Goal: Task Accomplishment & Management: Manage account settings

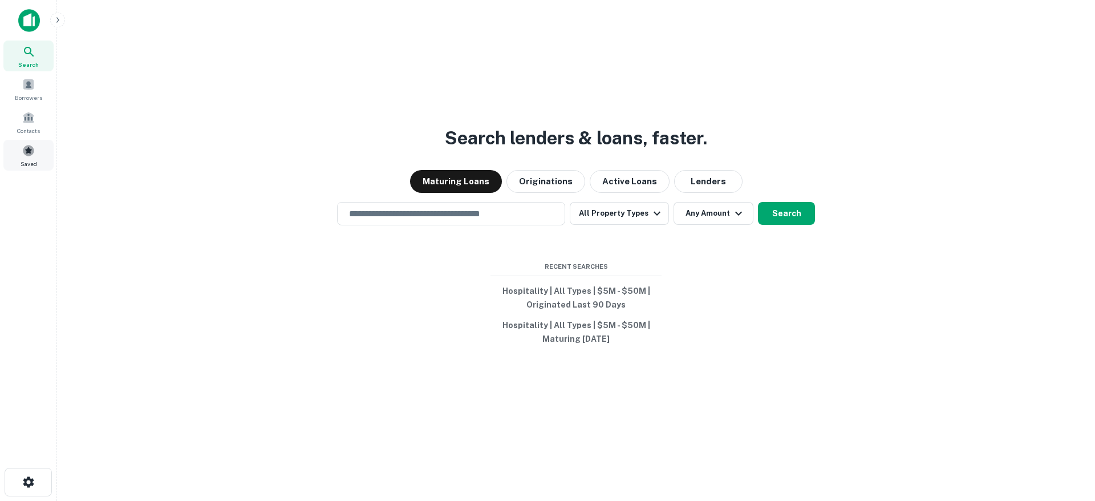
click at [25, 149] on span at bounding box center [28, 150] width 13 height 13
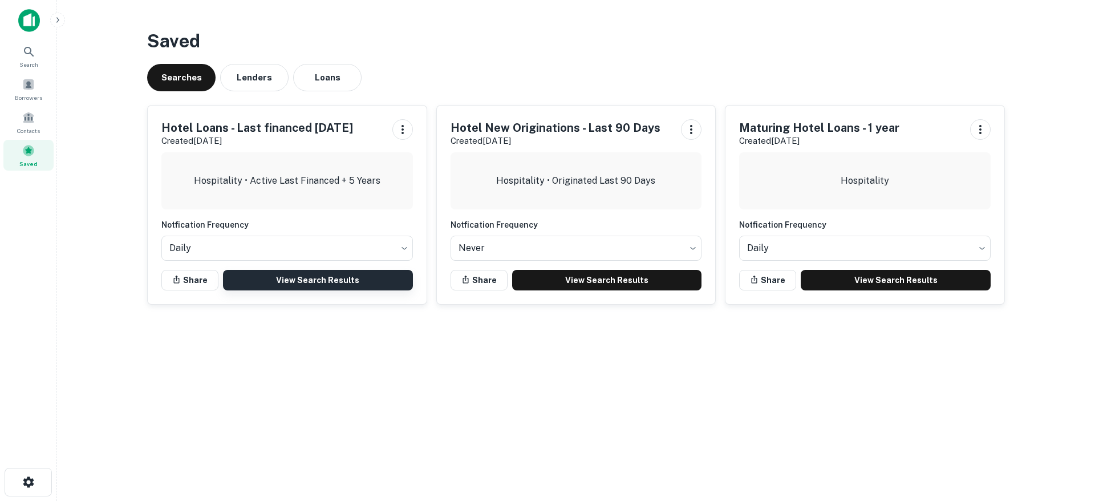
click at [273, 280] on link "View Search Results" at bounding box center [318, 280] width 190 height 21
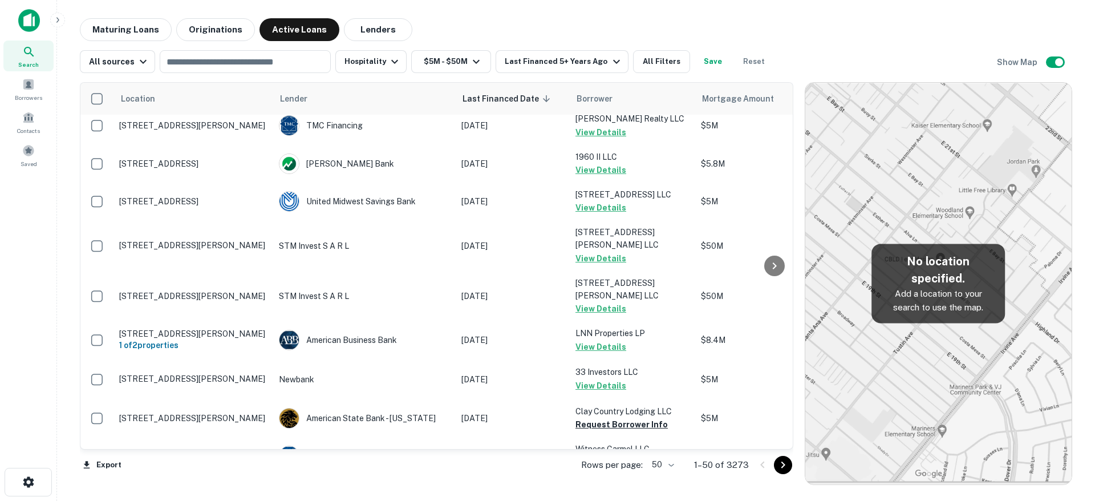
scroll to position [496, 0]
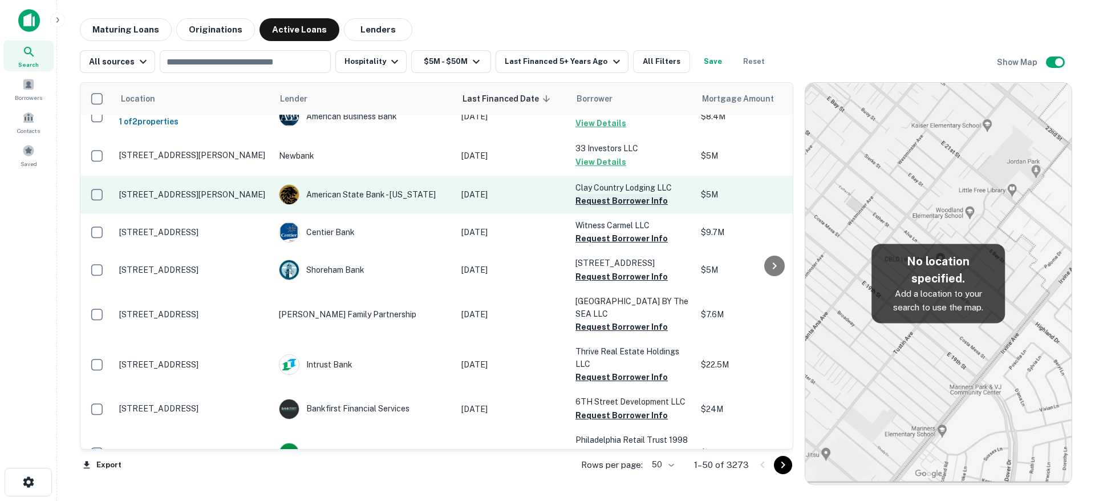
click at [635, 194] on button "Request Borrower Info" at bounding box center [622, 201] width 92 height 14
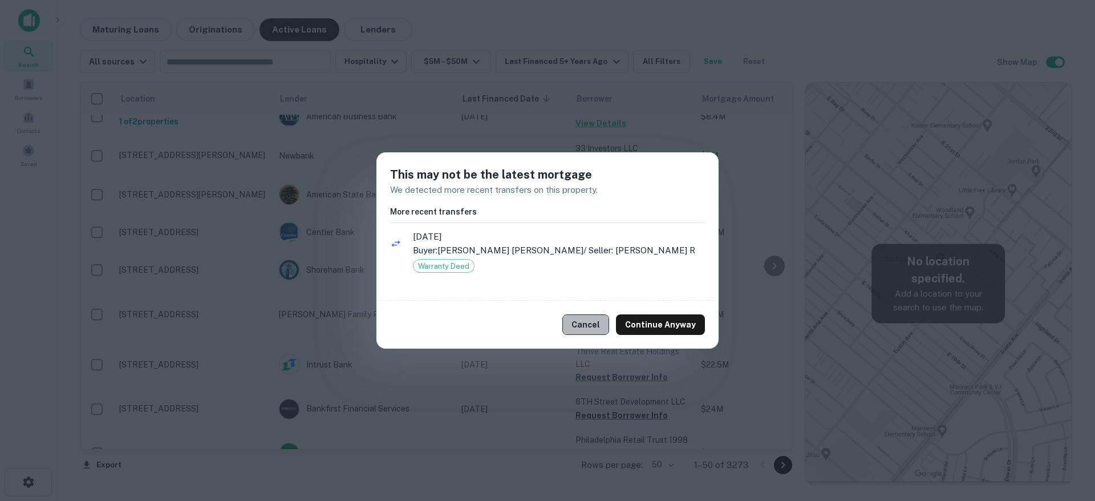
click at [590, 325] on button "Cancel" at bounding box center [585, 324] width 47 height 21
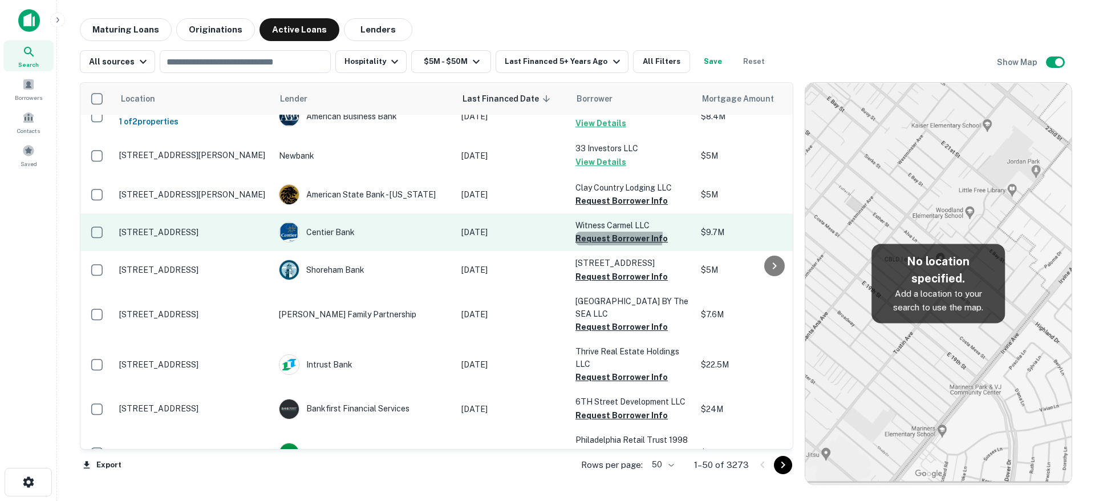
click at [601, 232] on button "Request Borrower Info" at bounding box center [622, 239] width 92 height 14
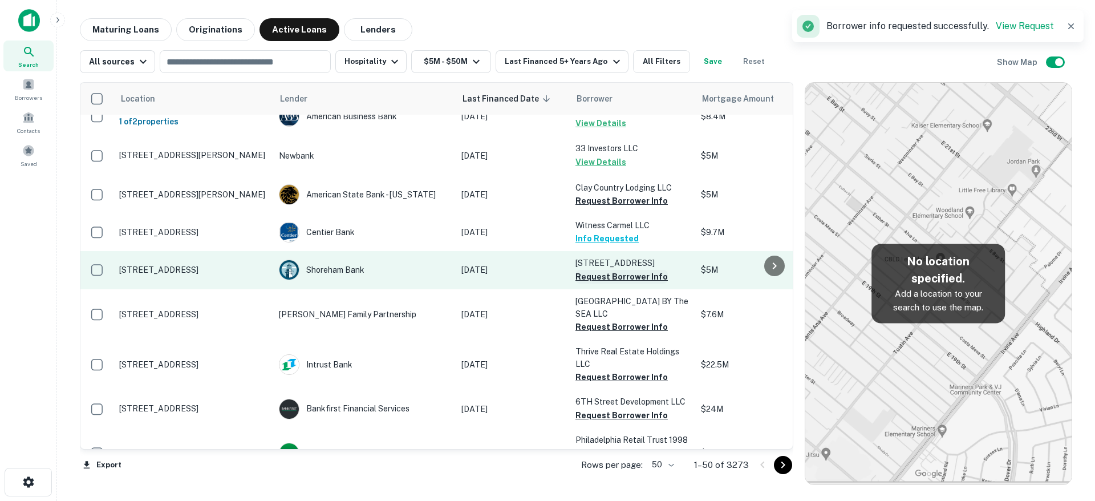
click at [614, 270] on button "Request Borrower Info" at bounding box center [622, 277] width 92 height 14
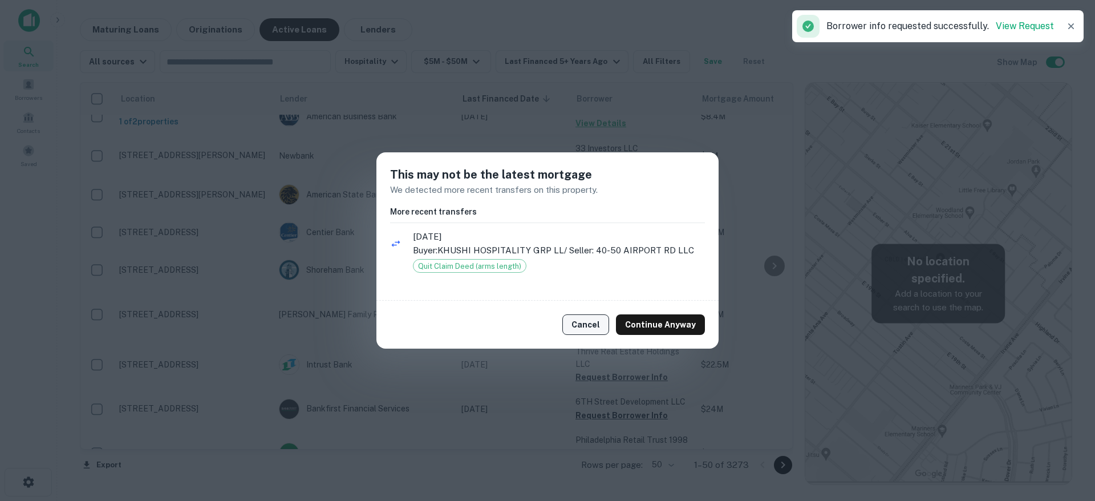
click at [584, 318] on button "Cancel" at bounding box center [585, 324] width 47 height 21
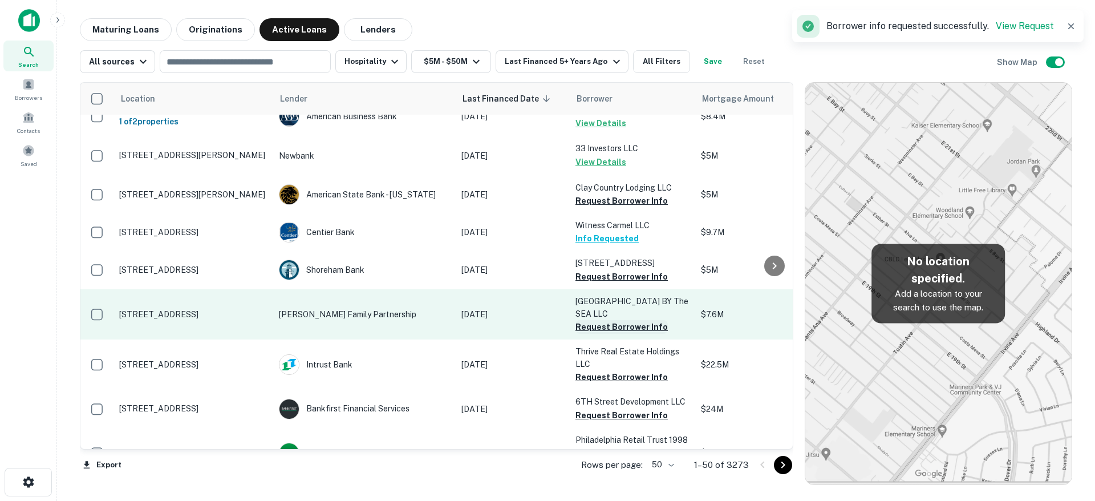
click at [602, 320] on button "Request Borrower Info" at bounding box center [622, 327] width 92 height 14
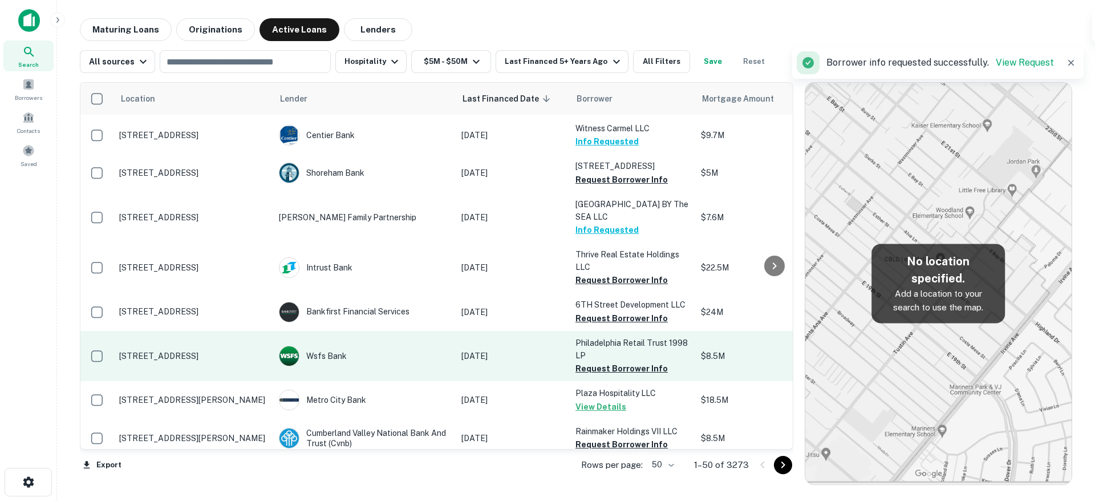
scroll to position [596, 0]
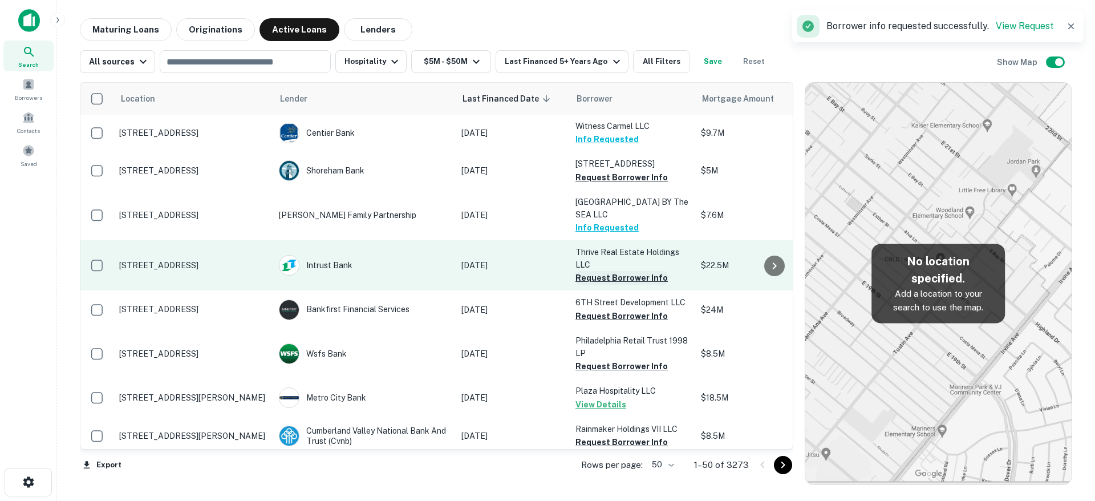
click at [615, 271] on button "Request Borrower Info" at bounding box center [622, 278] width 92 height 14
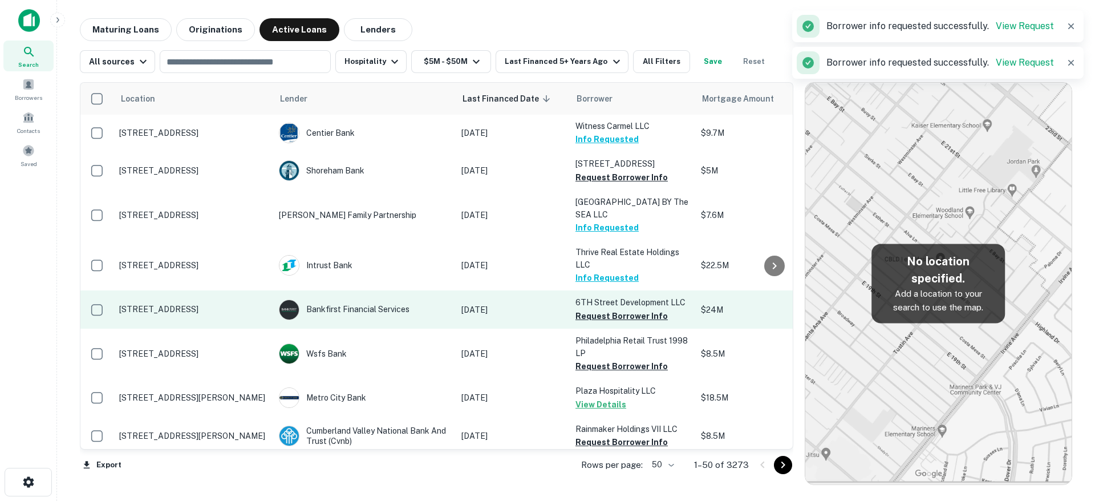
click at [604, 309] on button "Request Borrower Info" at bounding box center [622, 316] width 92 height 14
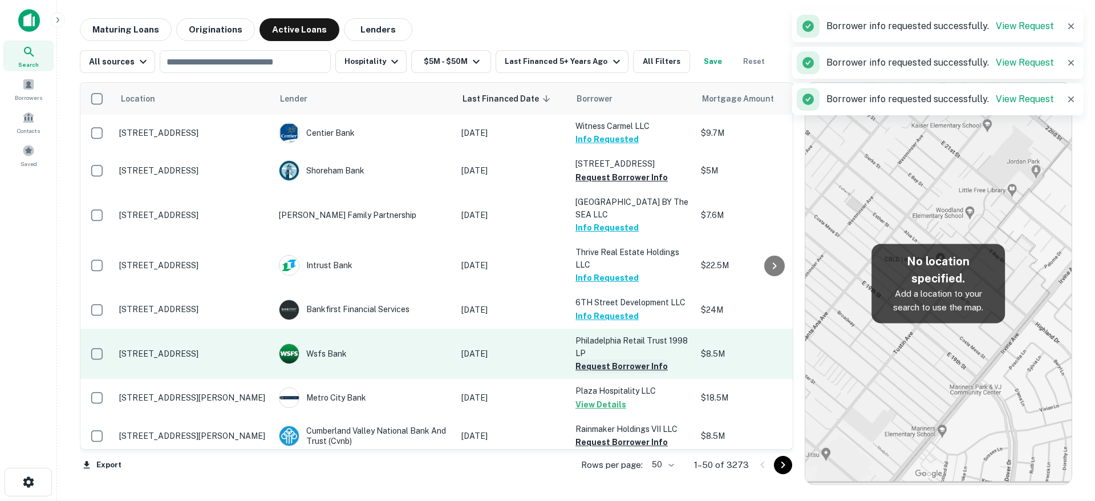
click at [597, 359] on button "Request Borrower Info" at bounding box center [622, 366] width 92 height 14
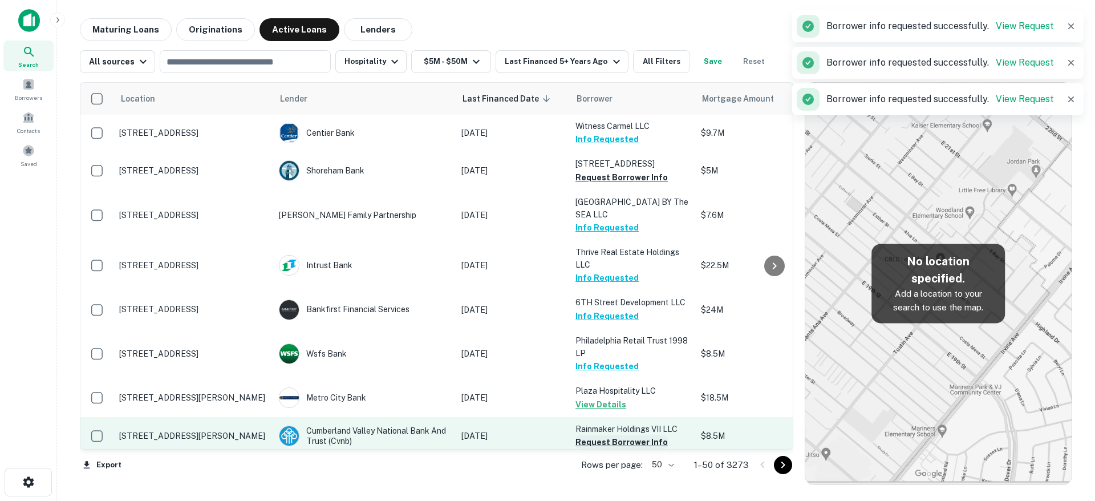
scroll to position [693, 0]
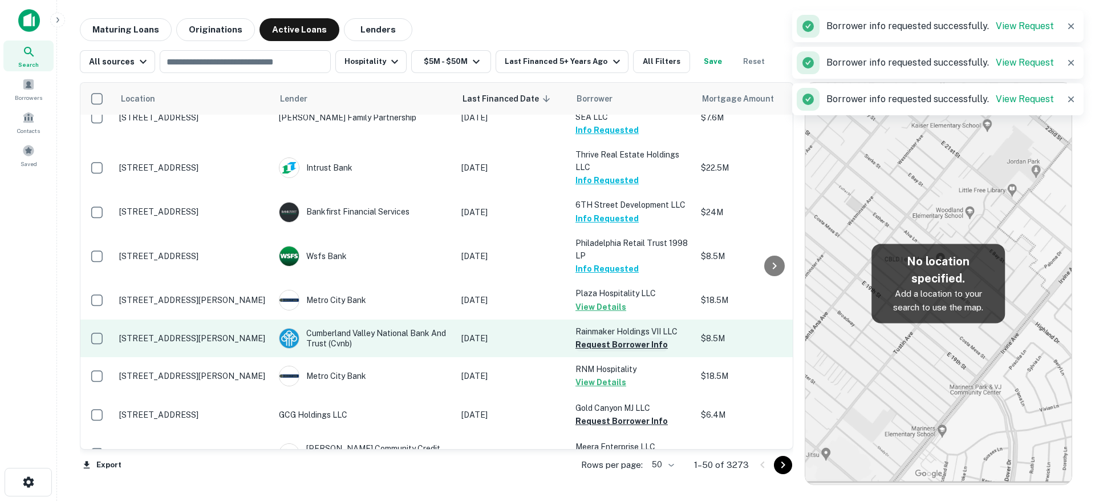
click at [593, 338] on button "Request Borrower Info" at bounding box center [622, 345] width 92 height 14
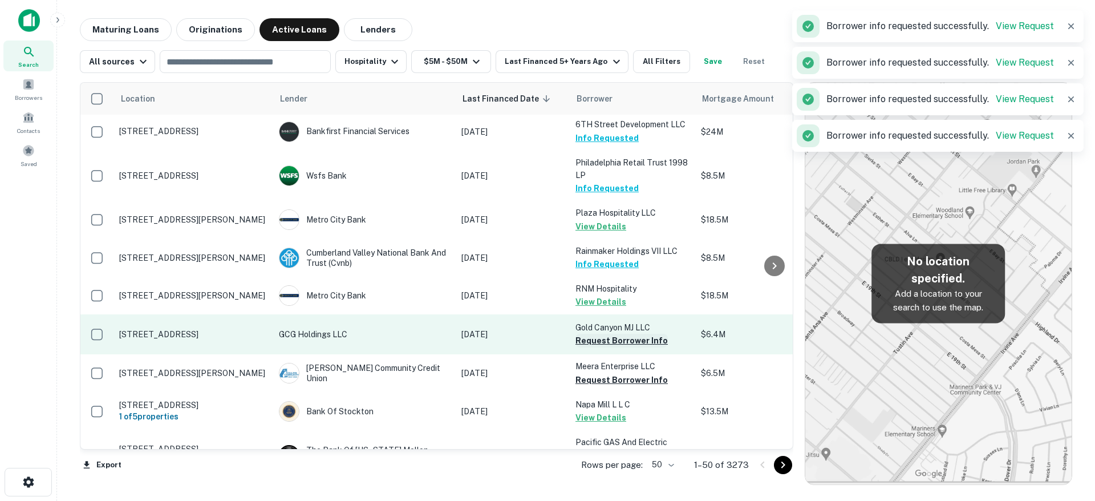
scroll to position [772, 0]
click at [590, 335] on button "Request Borrower Info" at bounding box center [622, 342] width 92 height 14
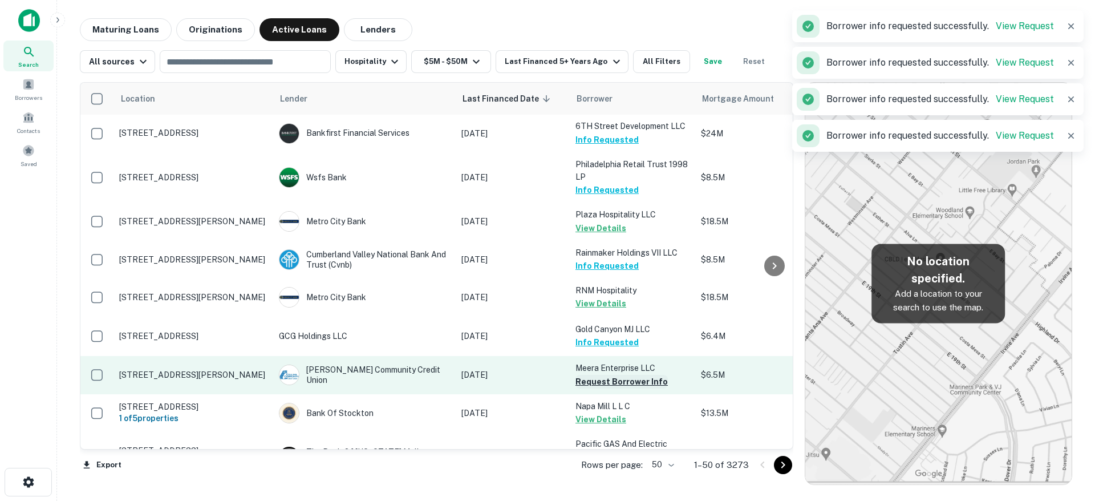
click at [602, 375] on button "Request Borrower Info" at bounding box center [622, 382] width 92 height 14
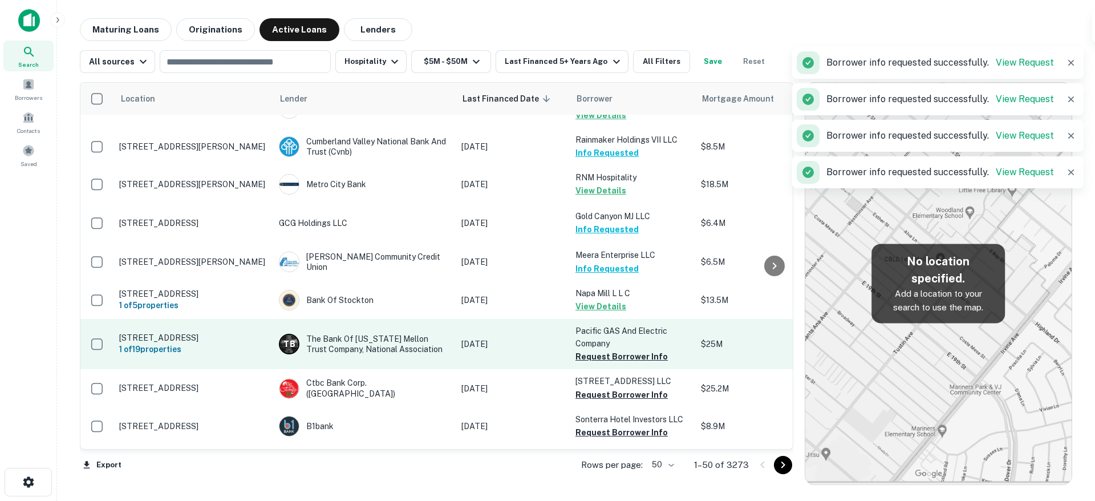
scroll to position [921, 0]
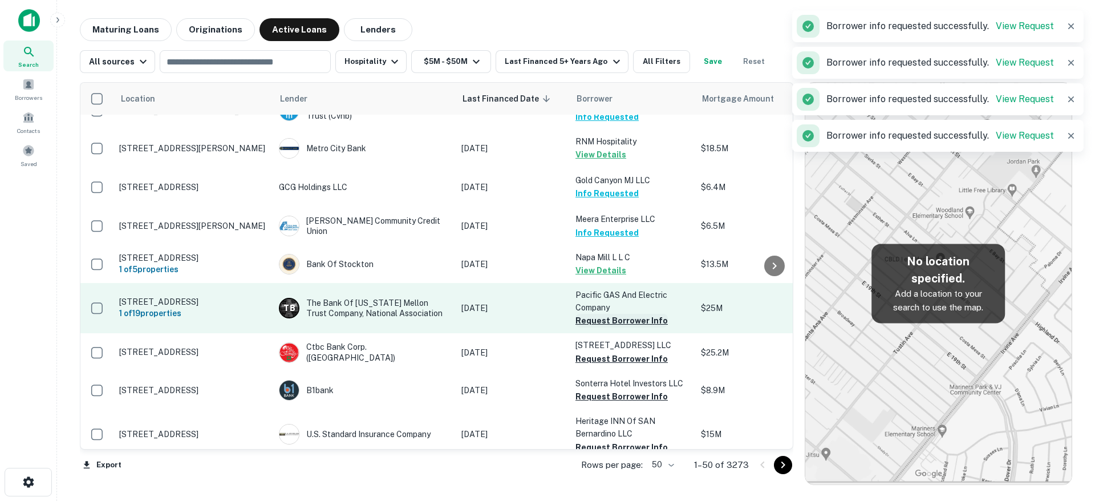
click at [597, 314] on button "Request Borrower Info" at bounding box center [622, 321] width 92 height 14
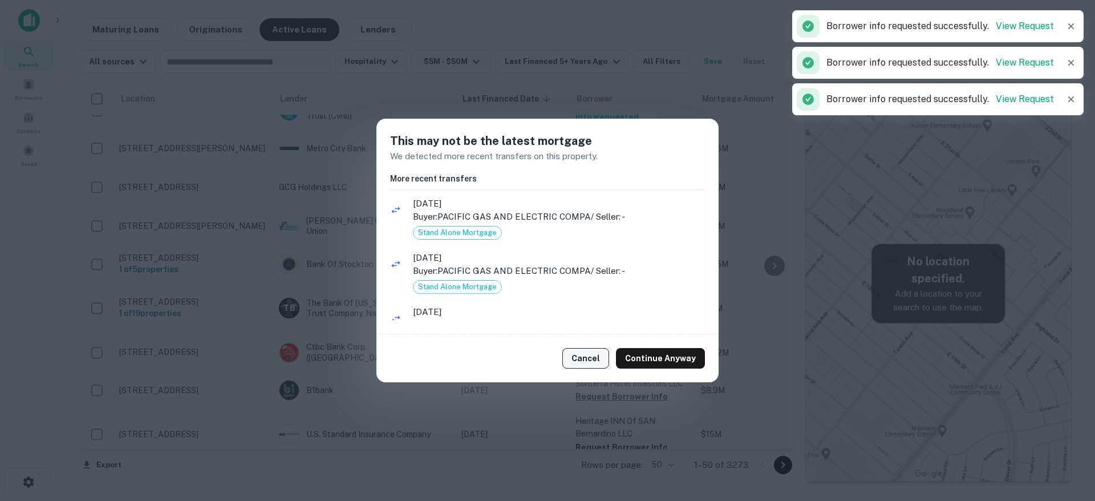
click at [594, 364] on button "Cancel" at bounding box center [585, 358] width 47 height 21
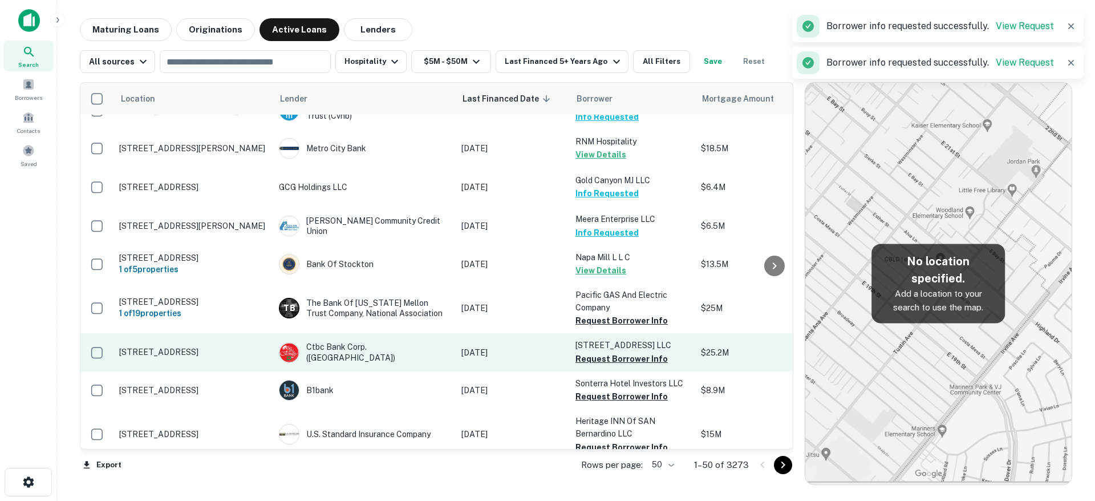
scroll to position [961, 0]
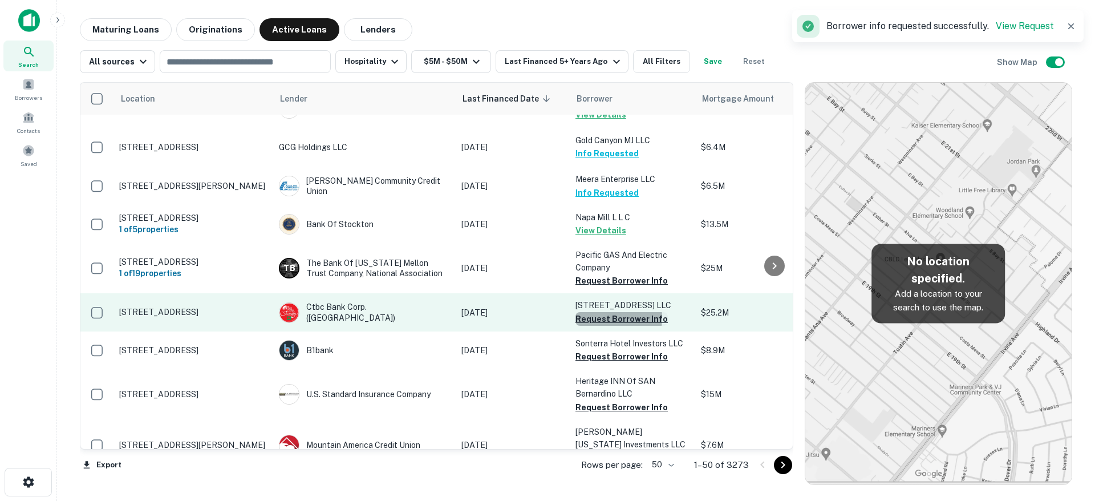
click at [595, 312] on button "Request Borrower Info" at bounding box center [622, 319] width 92 height 14
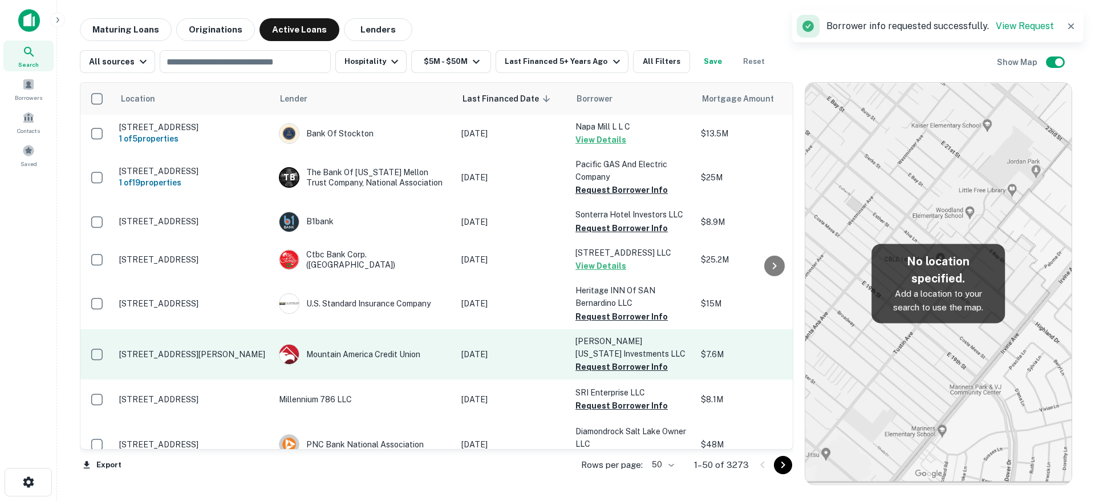
scroll to position [1091, 0]
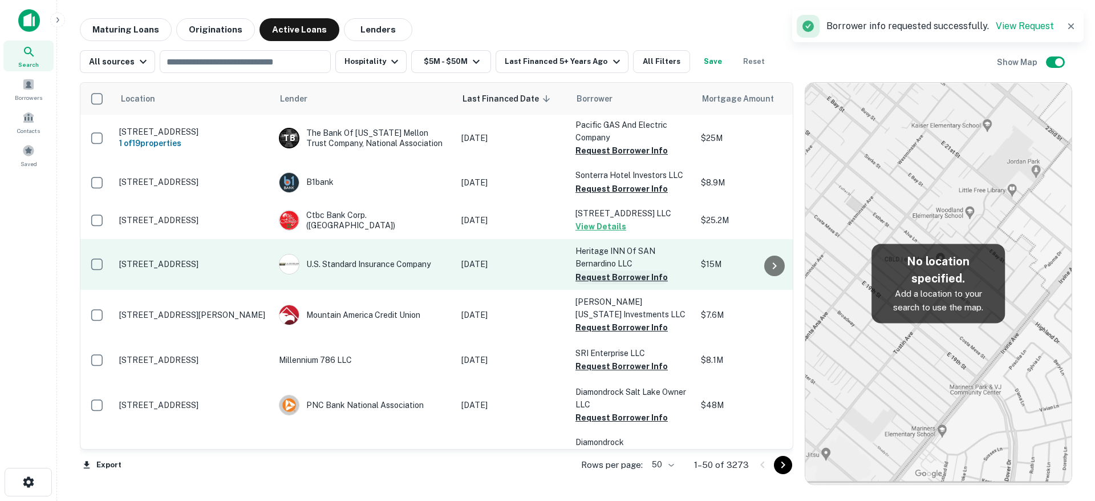
click at [610, 270] on button "Request Borrower Info" at bounding box center [622, 277] width 92 height 14
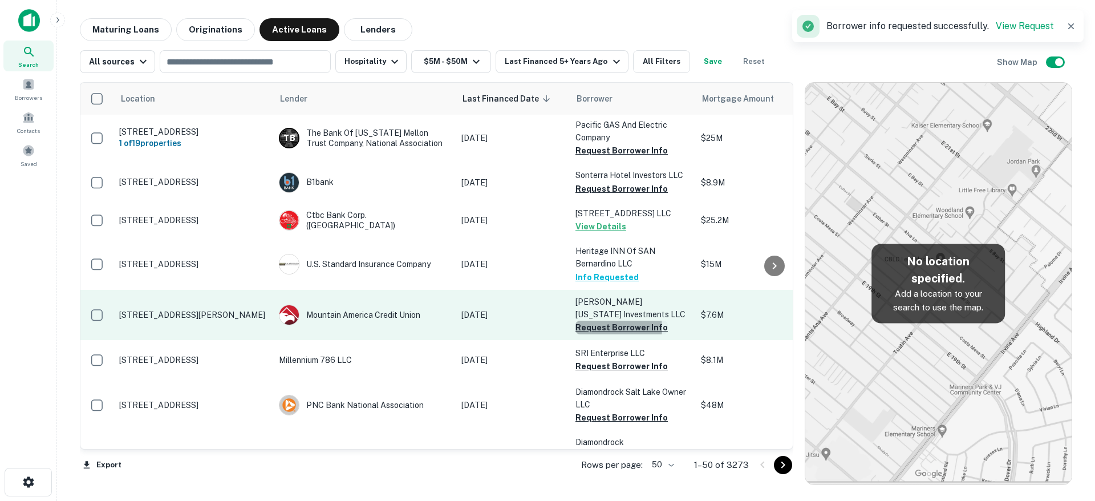
click at [609, 321] on button "Request Borrower Info" at bounding box center [622, 328] width 92 height 14
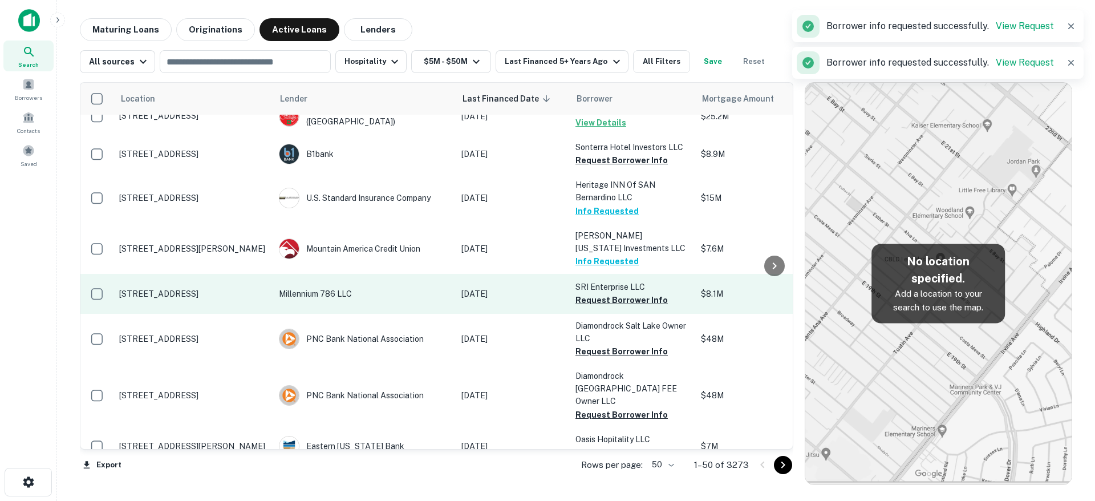
scroll to position [1153, 0]
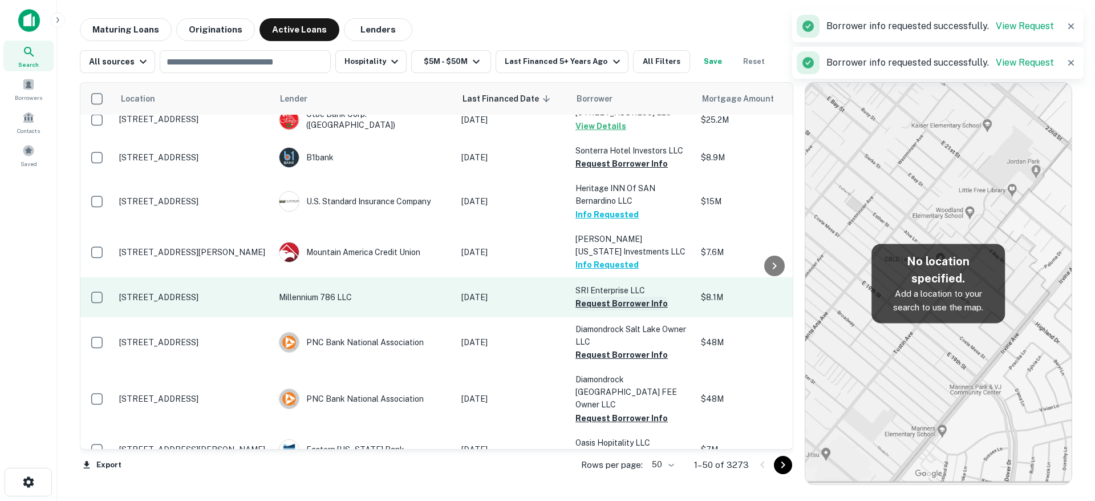
click at [608, 297] on button "Request Borrower Info" at bounding box center [622, 304] width 92 height 14
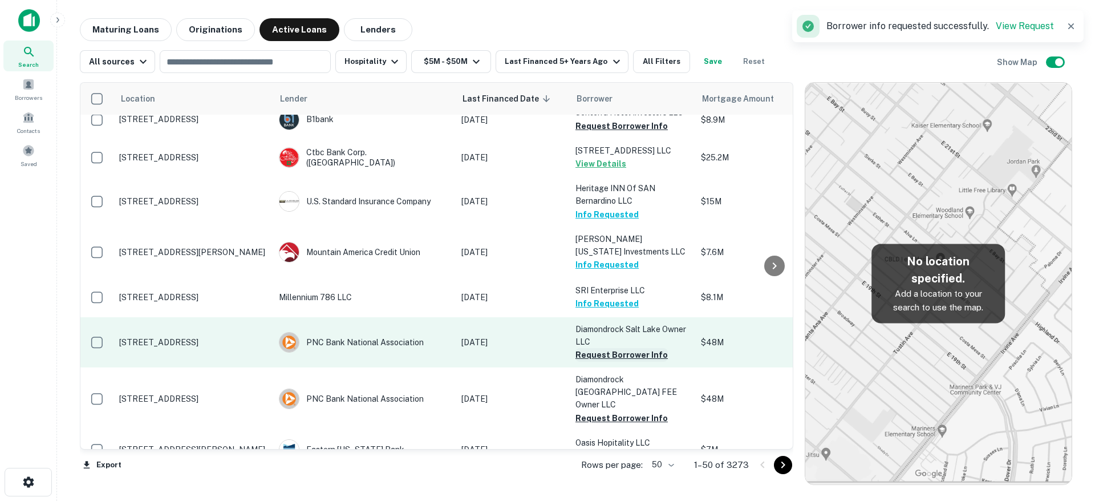
click at [604, 348] on button "Request Borrower Info" at bounding box center [622, 355] width 92 height 14
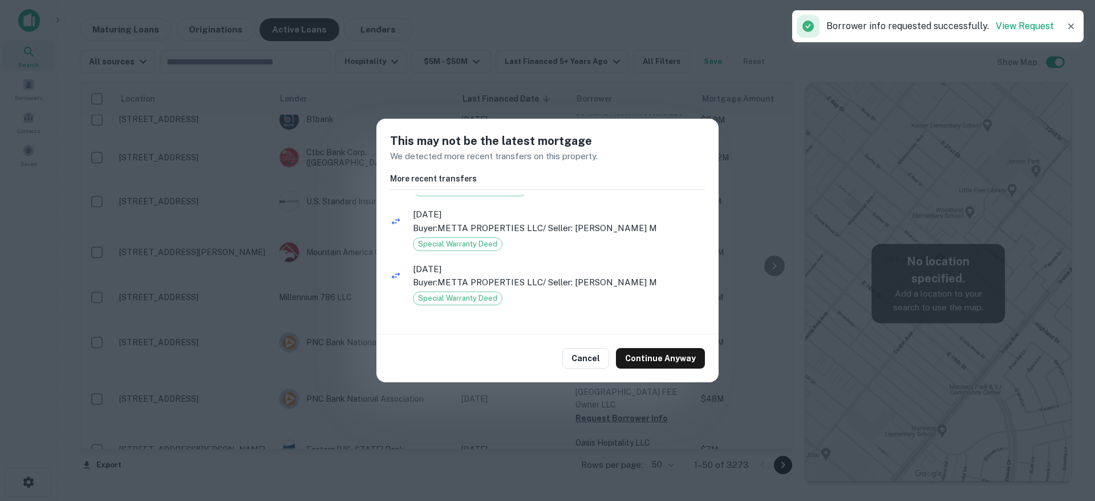
scroll to position [54, 0]
drag, startPoint x: 590, startPoint y: 357, endPoint x: 597, endPoint y: 339, distance: 19.0
click at [591, 355] on button "Cancel" at bounding box center [585, 358] width 47 height 21
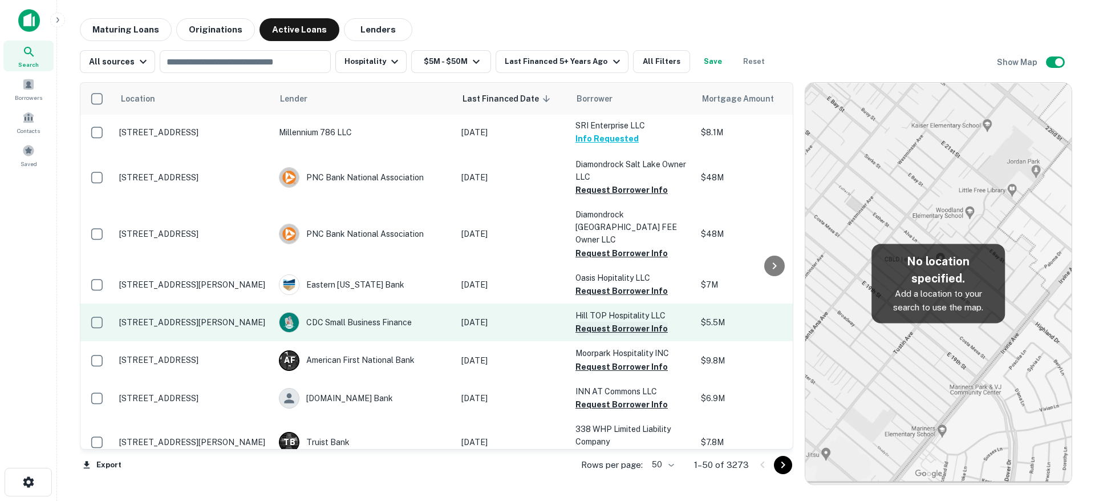
scroll to position [1323, 0]
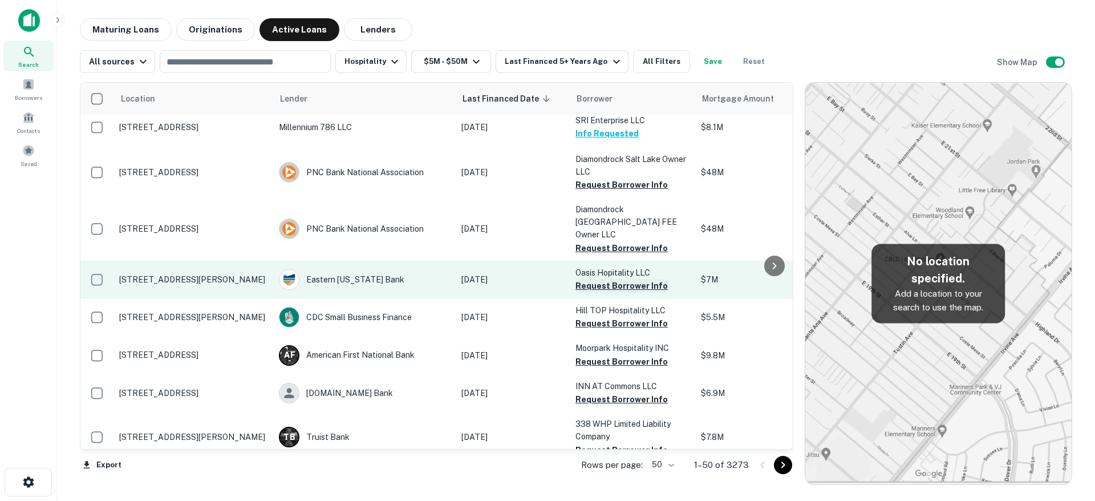
click at [605, 279] on button "Request Borrower Info" at bounding box center [622, 286] width 92 height 14
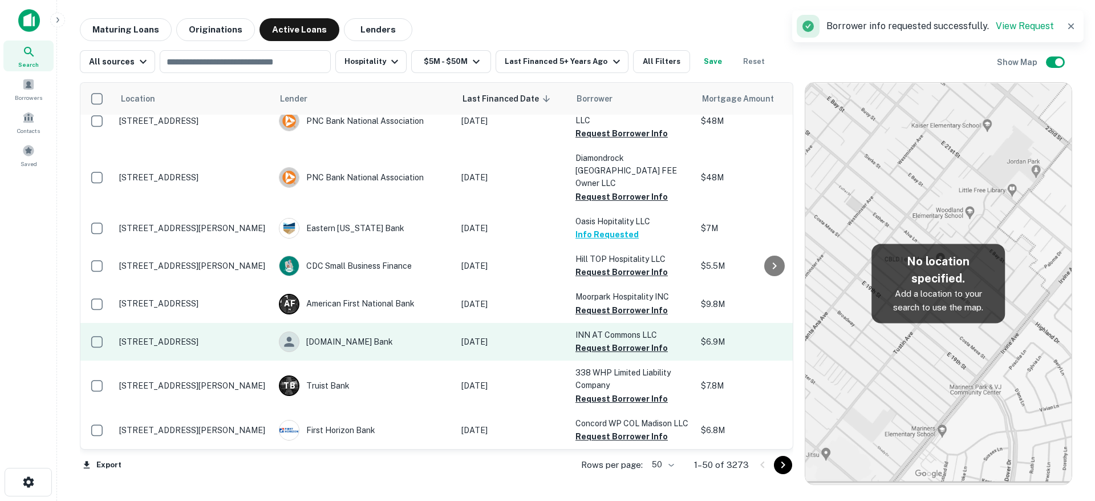
scroll to position [1382, 0]
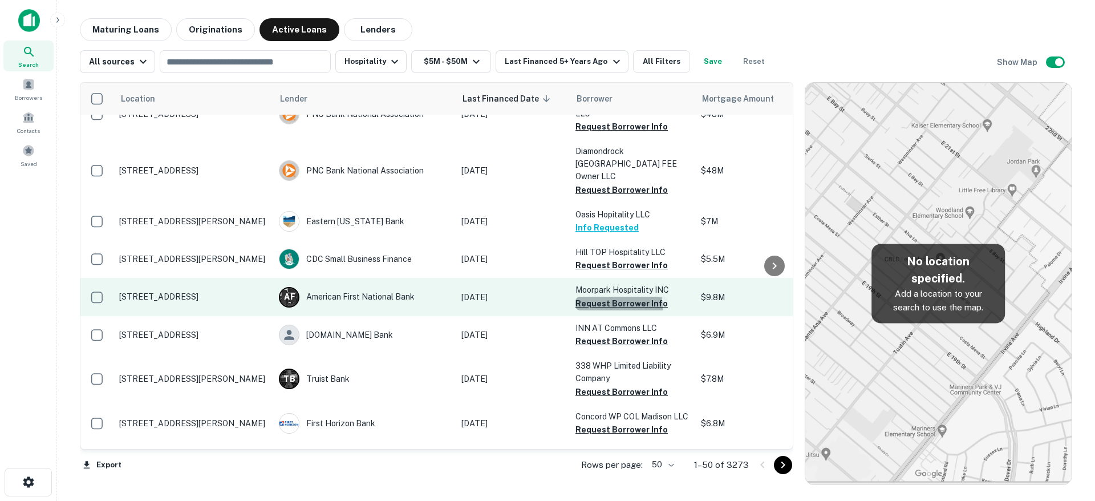
click at [610, 297] on button "Request Borrower Info" at bounding box center [622, 304] width 92 height 14
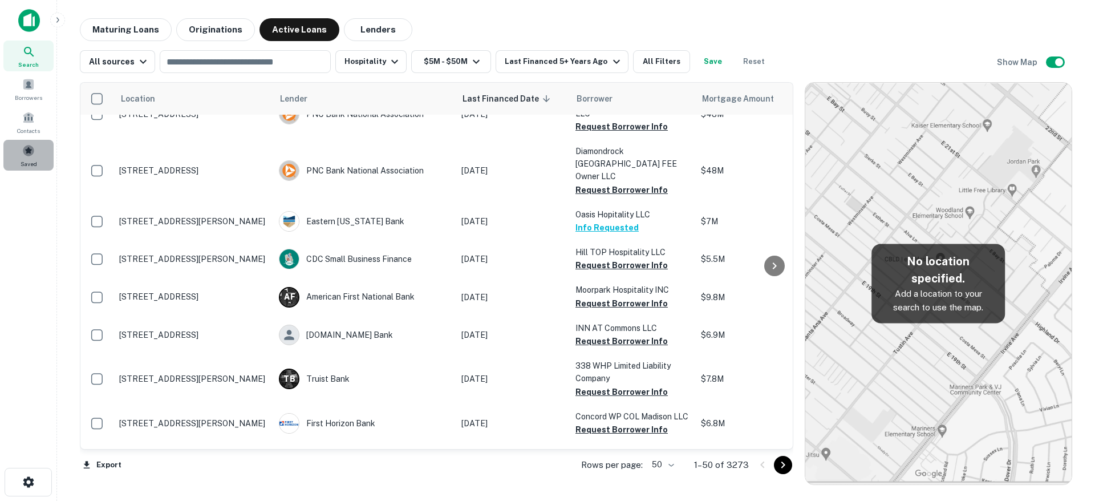
click at [35, 148] on div "Saved" at bounding box center [28, 155] width 50 height 31
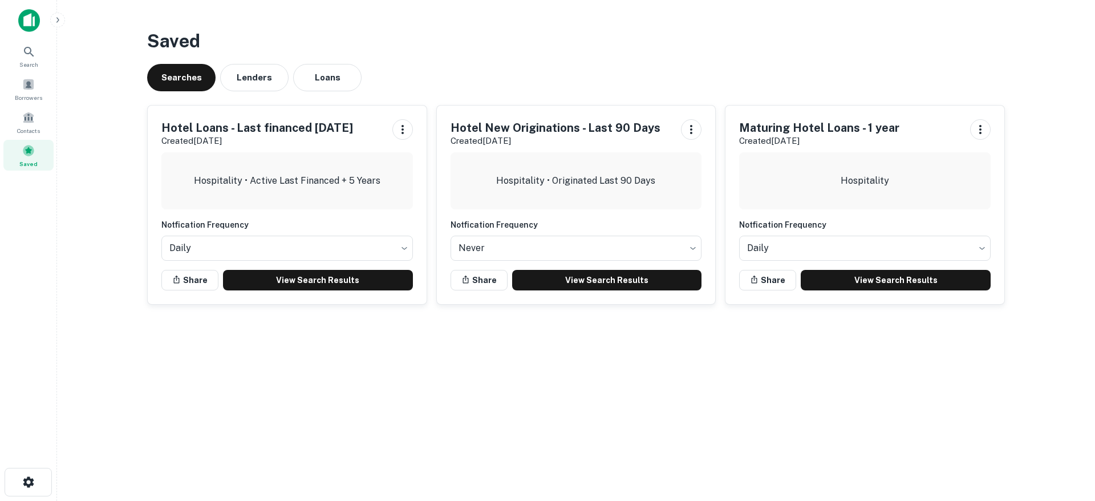
click at [542, 62] on div "Saved Searches Lenders Loans Hotel Loans - Last financed 5 years ago Created Au…" at bounding box center [576, 170] width 876 height 305
click at [824, 84] on div "Searches Lenders Loans" at bounding box center [576, 77] width 858 height 27
